Goal: Navigation & Orientation: Find specific page/section

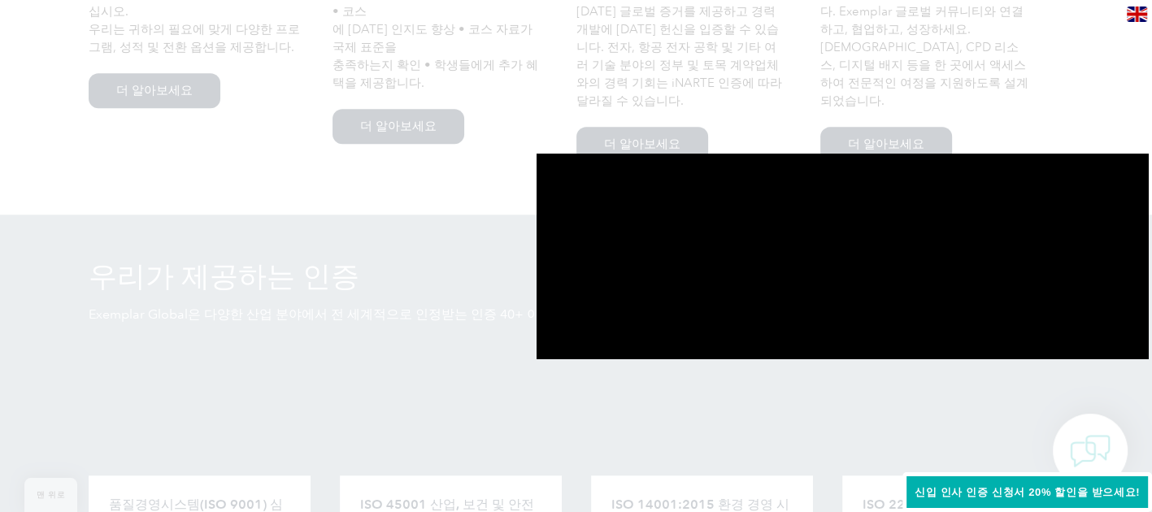
scroll to position [1301, 0]
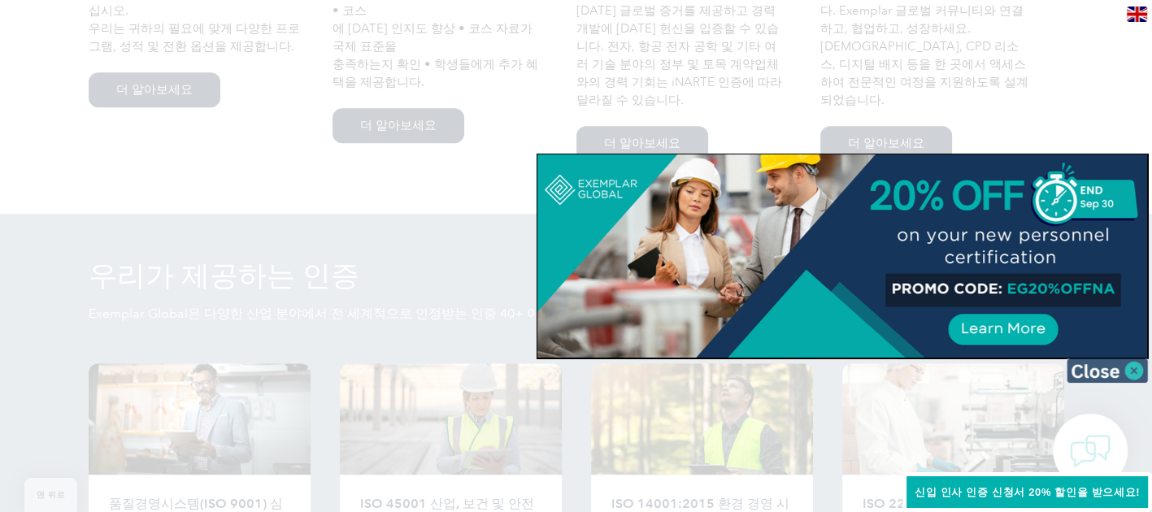
click at [1136, 367] on img at bounding box center [1107, 370] width 81 height 24
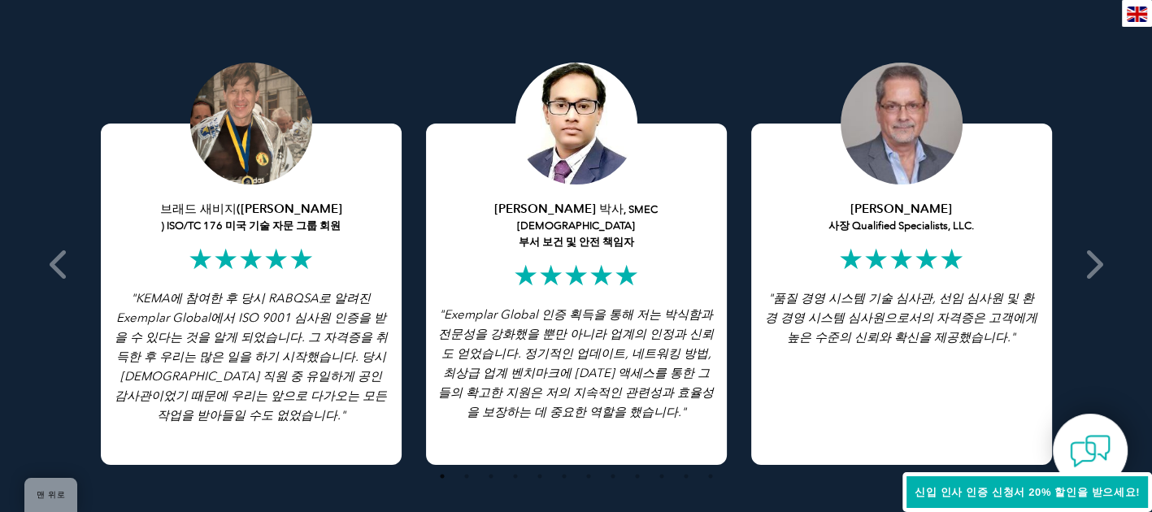
scroll to position [3089, 0]
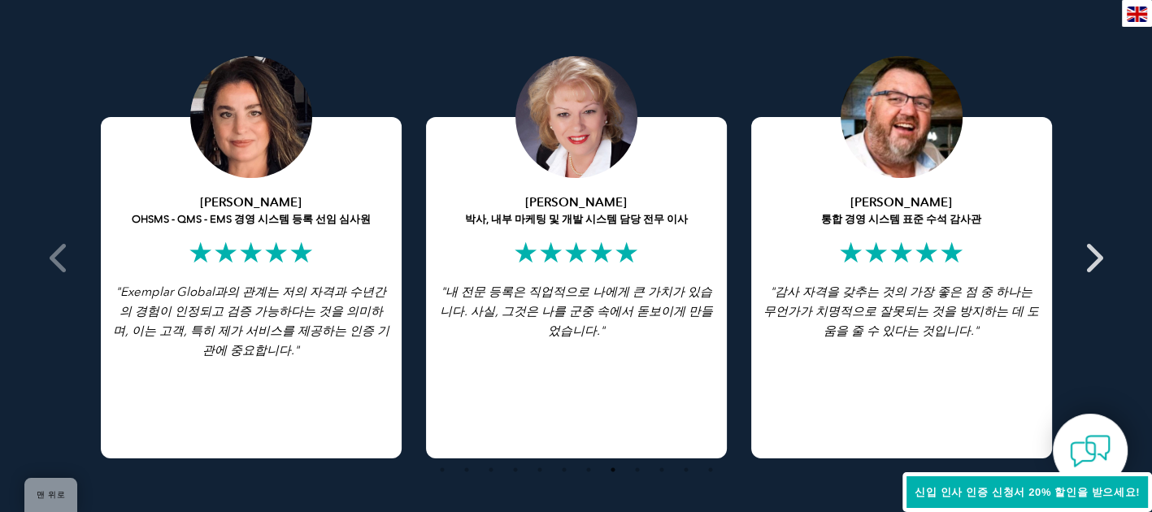
click at [1097, 258] on icon at bounding box center [1093, 258] width 20 height 0
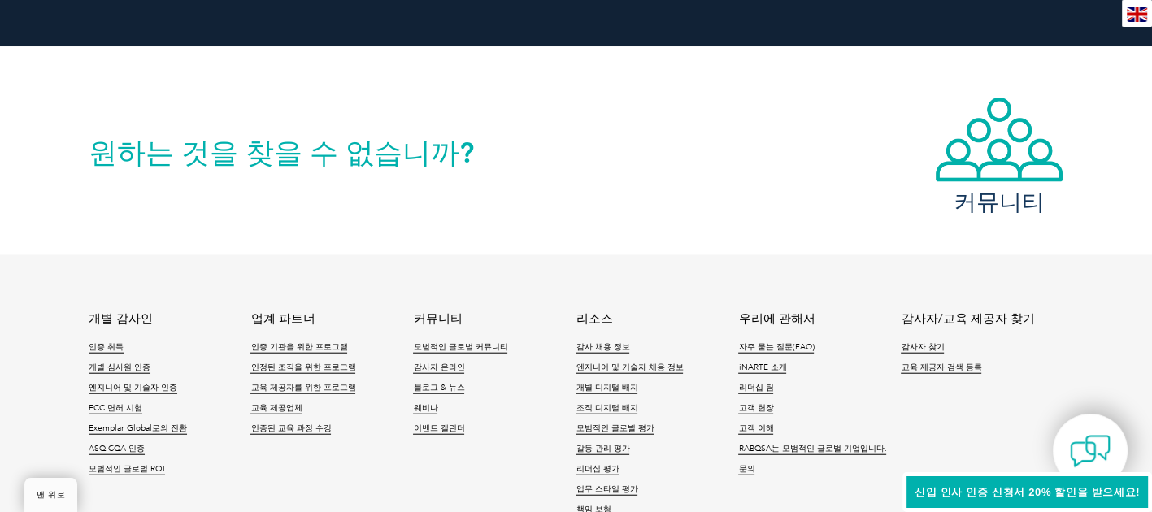
scroll to position [3739, 0]
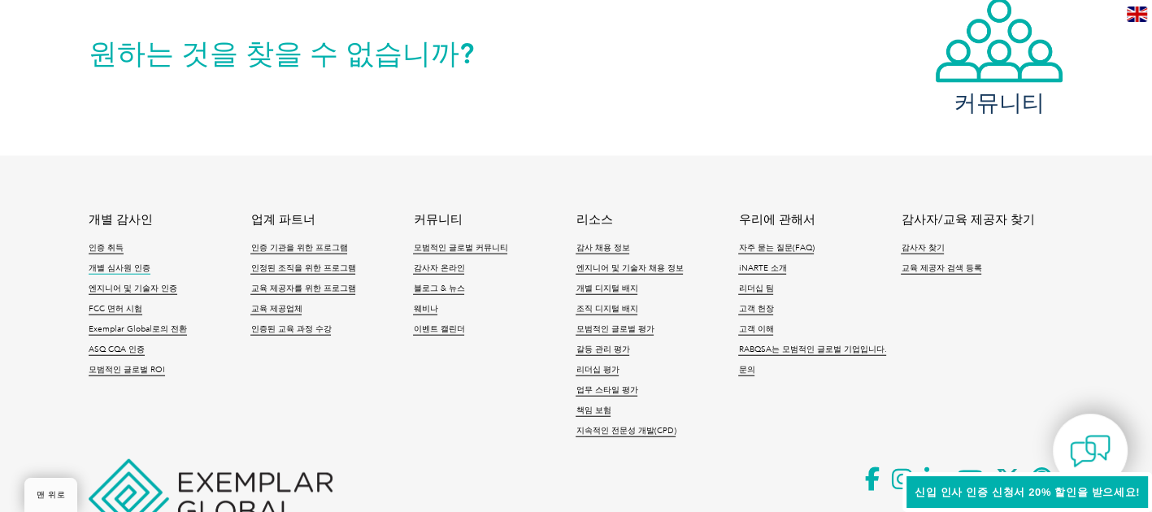
click at [126, 263] on link "개별 심사원 인증" at bounding box center [120, 268] width 62 height 11
